Goal: Book appointment/travel/reservation

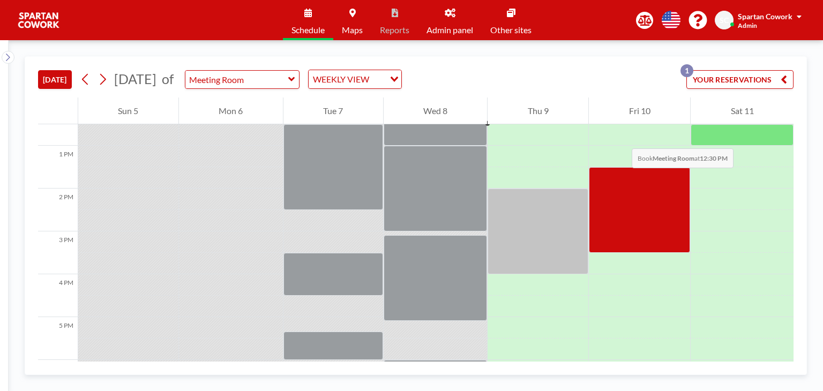
scroll to position [357, 0]
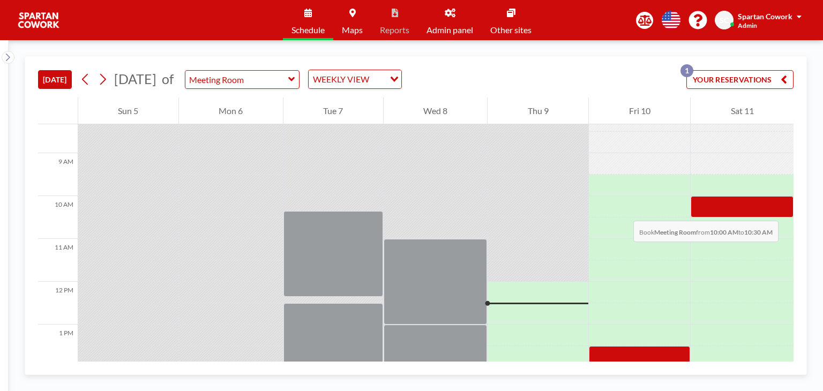
click at [739, 210] on div at bounding box center [742, 206] width 103 height 21
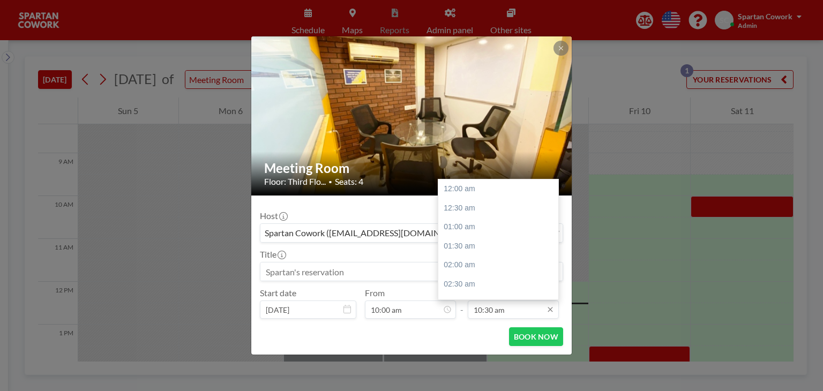
scroll to position [401, 0]
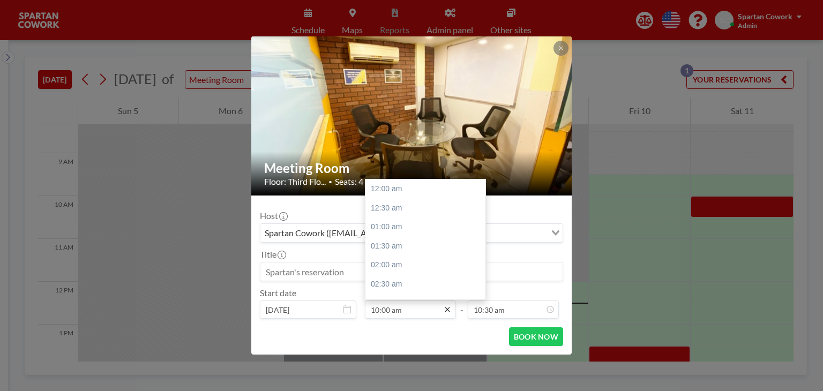
drag, startPoint x: 523, startPoint y: 311, endPoint x: 448, endPoint y: 308, distance: 75.6
click at [448, 308] on div "Start date [DATE] From 10:00 am 12:00 am 12:30 am 01:00 am 01:30 am 02:00 am 02…" at bounding box center [411, 303] width 303 height 31
type input "10:30 am"
click at [390, 219] on div "02:00 pm" at bounding box center [427, 221] width 125 height 19
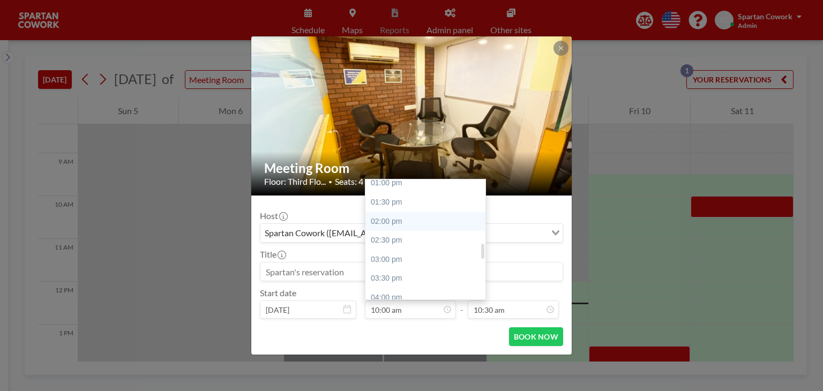
type input "02:00 pm"
type input "02:30 pm"
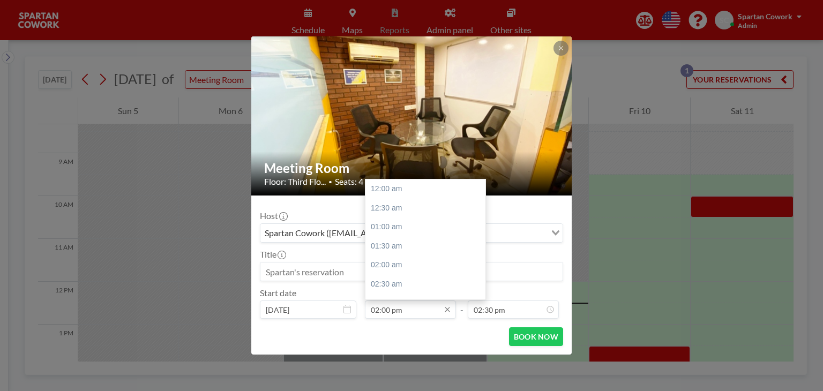
scroll to position [534, 0]
click at [405, 312] on input "02:00 pm" at bounding box center [410, 310] width 91 height 18
click at [402, 272] on div "10:00 am" at bounding box center [427, 272] width 125 height 19
type input "10:00 am"
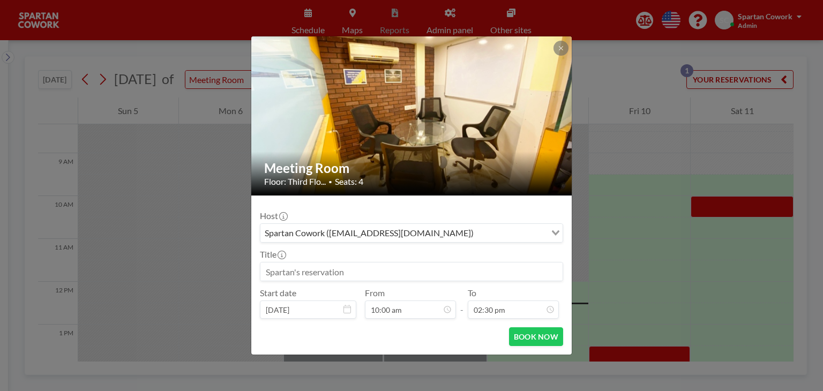
scroll to position [382, 0]
click at [525, 343] on button "BOOK NOW" at bounding box center [536, 336] width 54 height 19
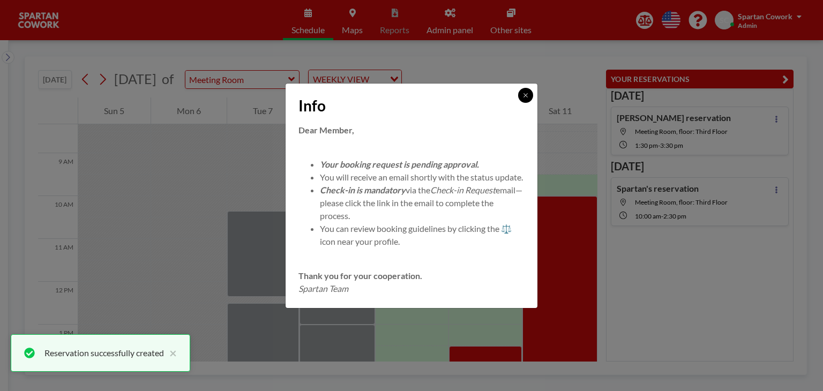
click at [523, 92] on icon at bounding box center [525, 95] width 6 height 6
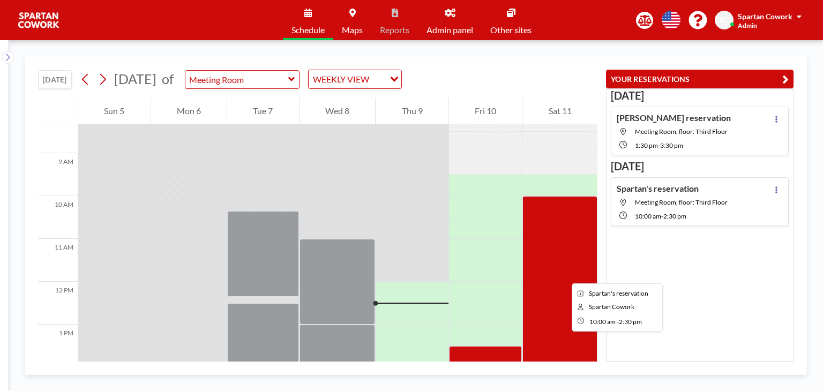
click at [563, 274] on div at bounding box center [559, 292] width 75 height 193
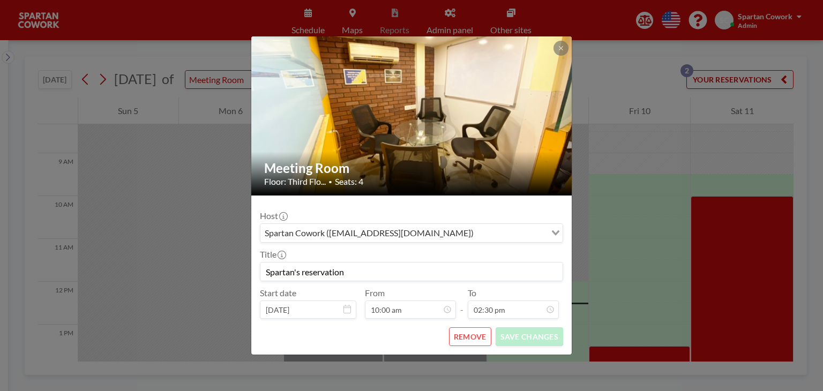
scroll to position [553, 0]
click at [563, 51] on icon at bounding box center [561, 48] width 6 height 6
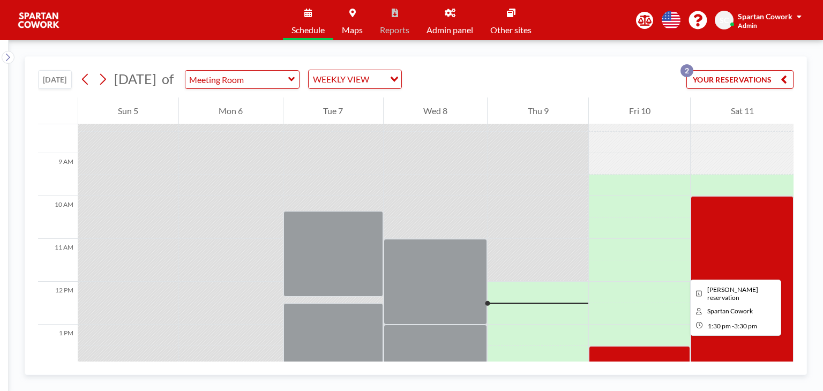
scroll to position [536, 0]
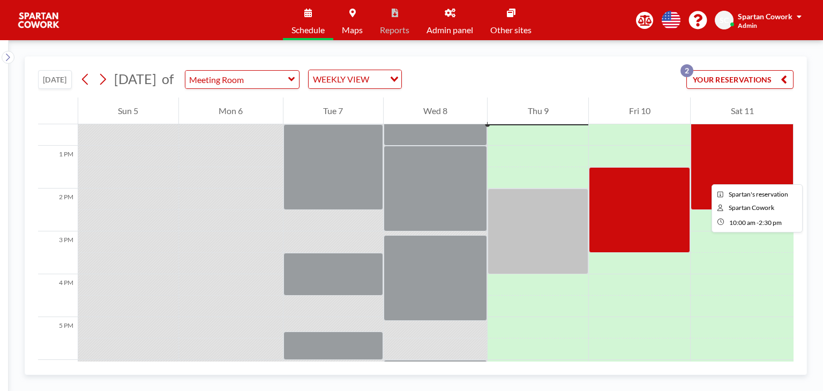
click at [703, 175] on div at bounding box center [742, 113] width 103 height 193
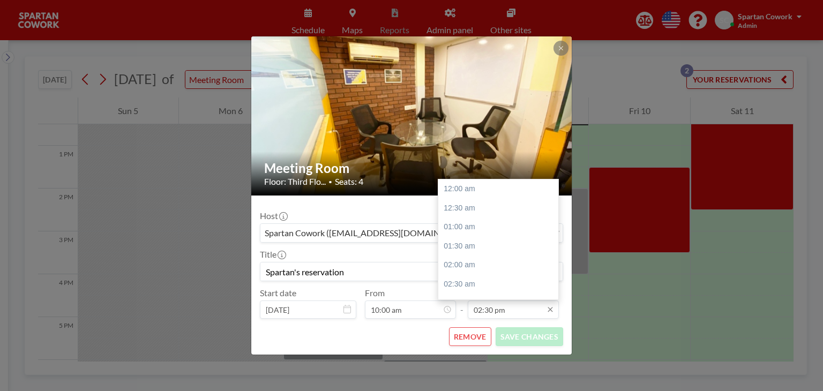
scroll to position [553, 0]
click at [535, 312] on input "02:30 pm" at bounding box center [513, 310] width 91 height 18
drag, startPoint x: 535, startPoint y: 312, endPoint x: 497, endPoint y: 311, distance: 38.0
click at [497, 311] on input "02:30 pm" at bounding box center [513, 310] width 91 height 18
click at [491, 307] on input "02:30 pm" at bounding box center [513, 310] width 91 height 18
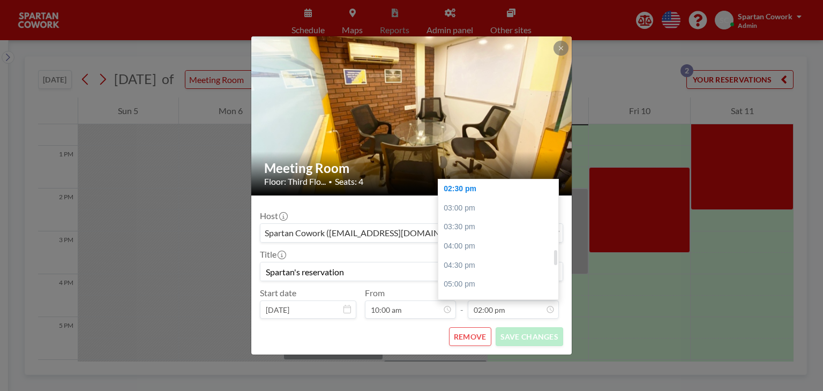
scroll to position [0, 0]
type input "02:00 pm"
click at [465, 261] on div "Host Spartan Cowork ([EMAIL_ADDRESS][DOMAIN_NAME]) Loading... Title Spartan's r…" at bounding box center [411, 261] width 303 height 115
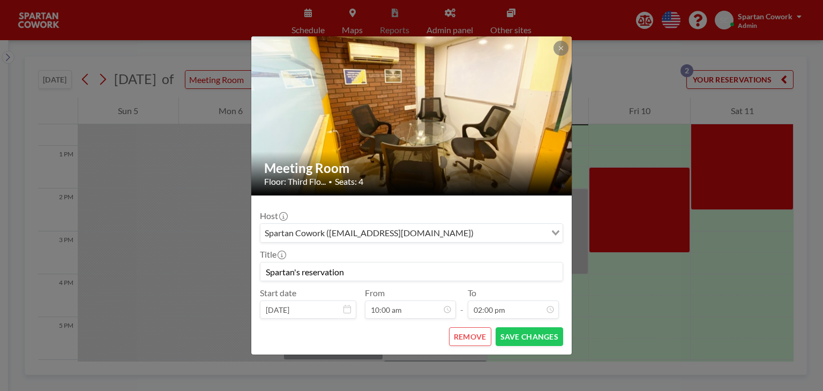
scroll to position [534, 0]
click at [523, 339] on button "SAVE CHANGES" at bounding box center [530, 336] width 68 height 19
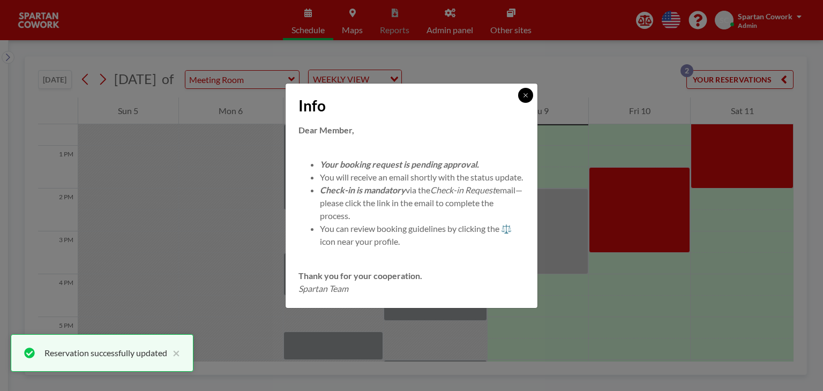
click at [525, 92] on icon at bounding box center [525, 95] width 6 height 6
